Goal: Task Accomplishment & Management: Manage account settings

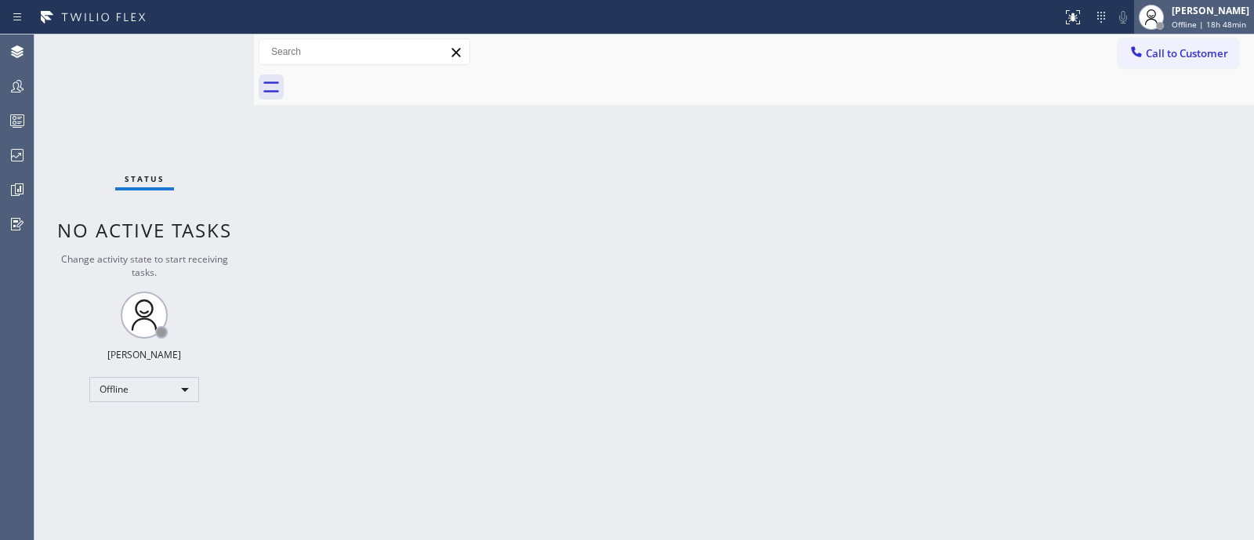
click at [1155, 2] on div "[PERSON_NAME] Offline | 18h 48min" at bounding box center [1194, 17] width 120 height 34
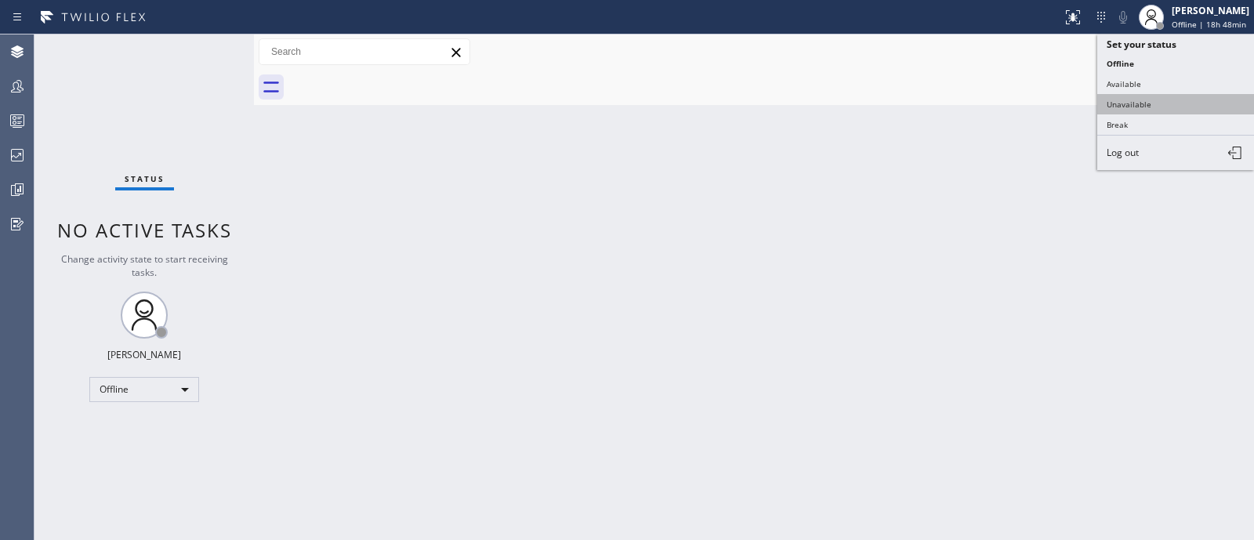
click at [1141, 94] on button "Unavailable" at bounding box center [1175, 104] width 157 height 20
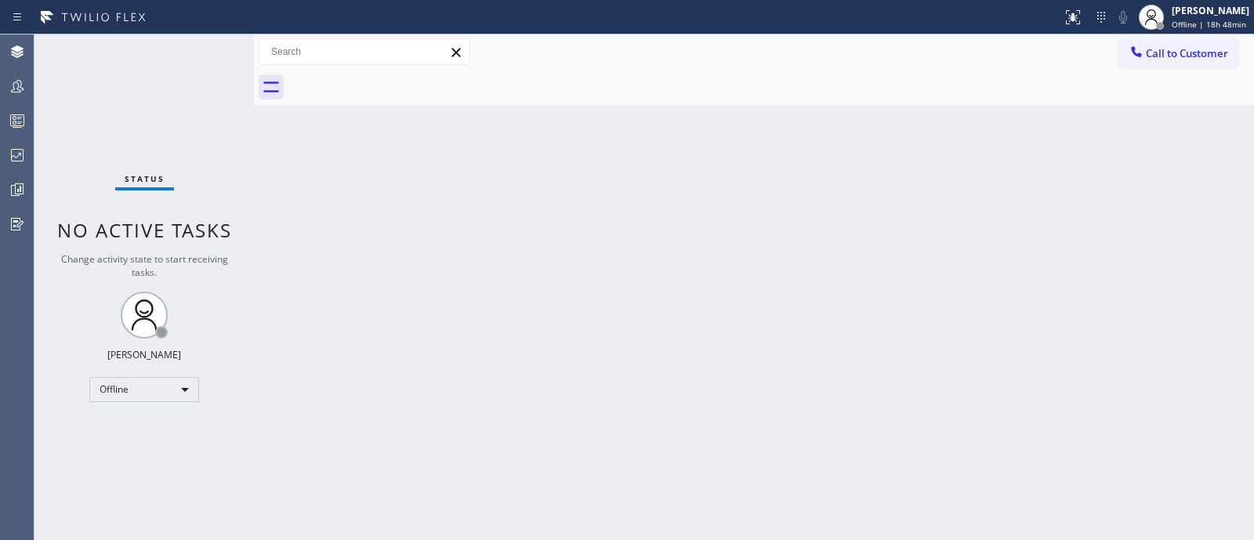
click at [1071, 156] on div "Back to Dashboard Change Sender ID Customers Technicians Select a contact Outbo…" at bounding box center [754, 287] width 1000 height 506
